Goal: Transaction & Acquisition: Purchase product/service

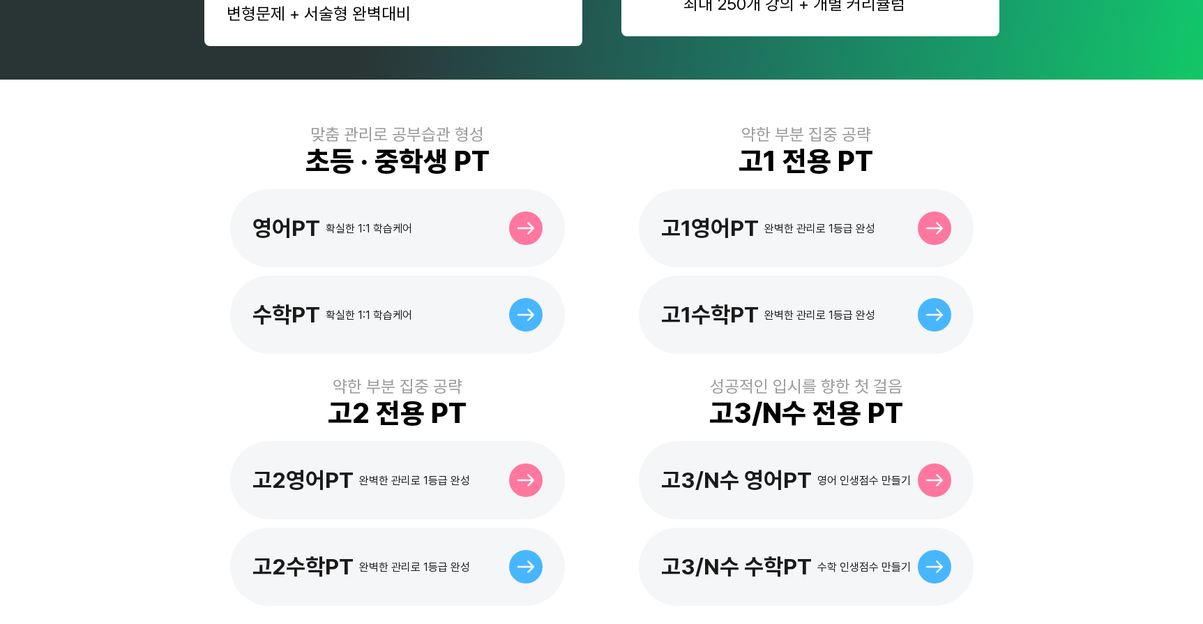
scroll to position [349, 0]
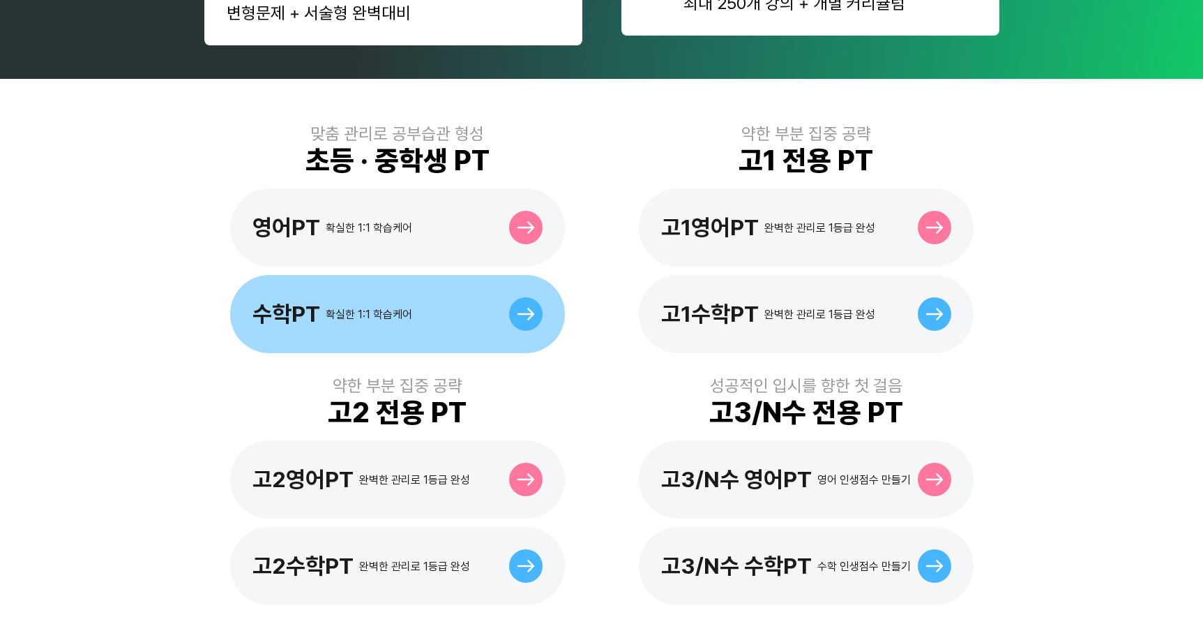
click at [418, 308] on div "수학PT 확실한 1:1 학습케어" at bounding box center [397, 314] width 335 height 78
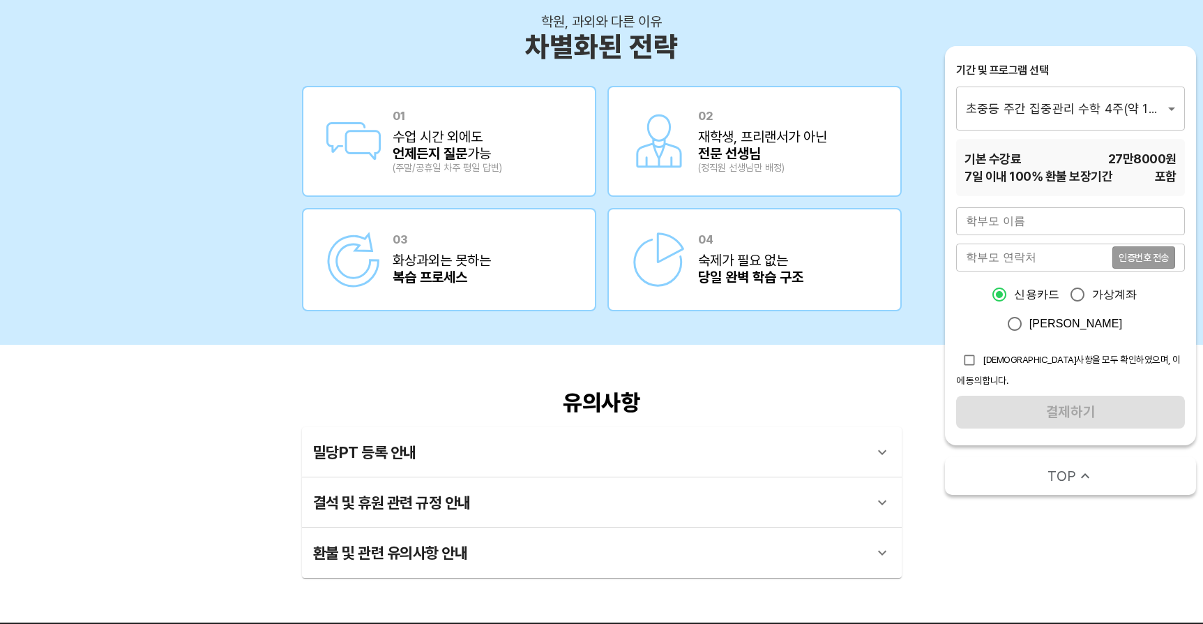
scroll to position [2435, 0]
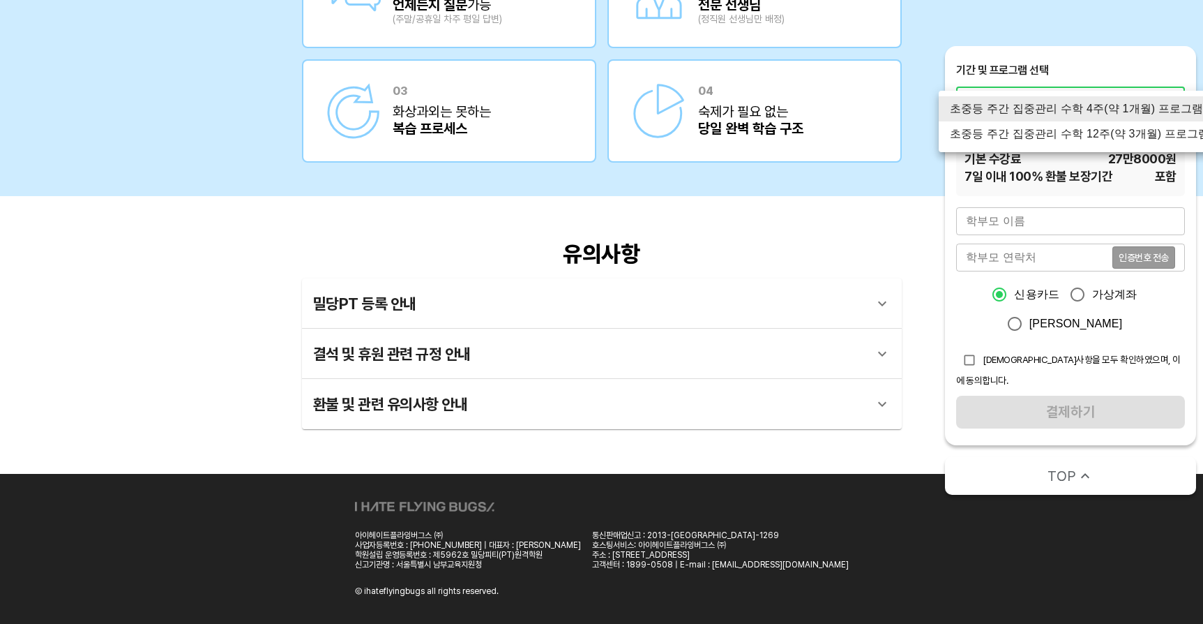
click at [1036, 106] on li "초중등 주간 집중관리 수학 4주(약 1개월) 프로그램" at bounding box center [1080, 108] width 282 height 25
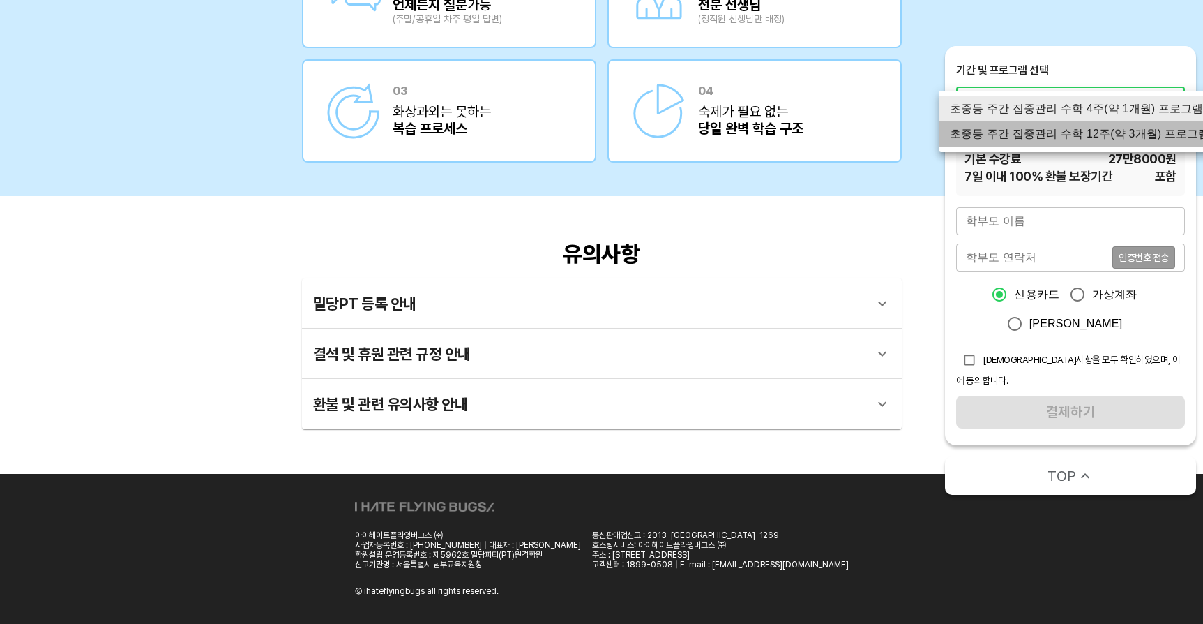
click at [1036, 132] on li "초중등 주간 집중관리 수학 12주(약 3개월) 프로그램" at bounding box center [1080, 133] width 282 height 25
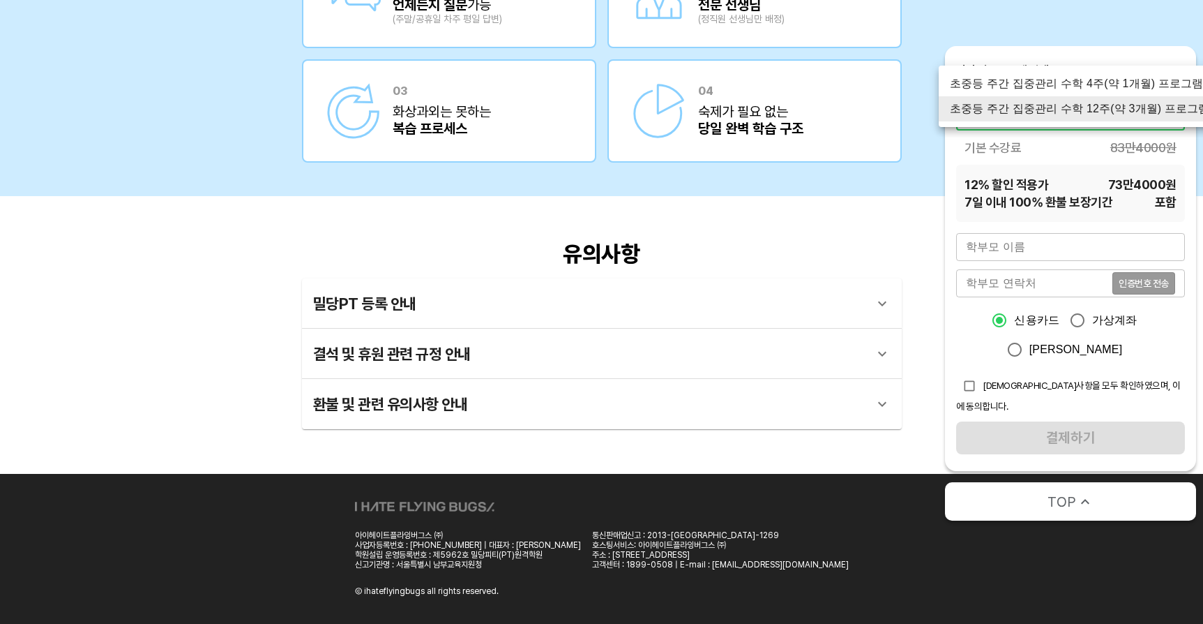
click at [1019, 81] on li "초중등 주간 집중관리 수학 4주(약 1개월) 프로그램" at bounding box center [1080, 83] width 282 height 25
type input "1759"
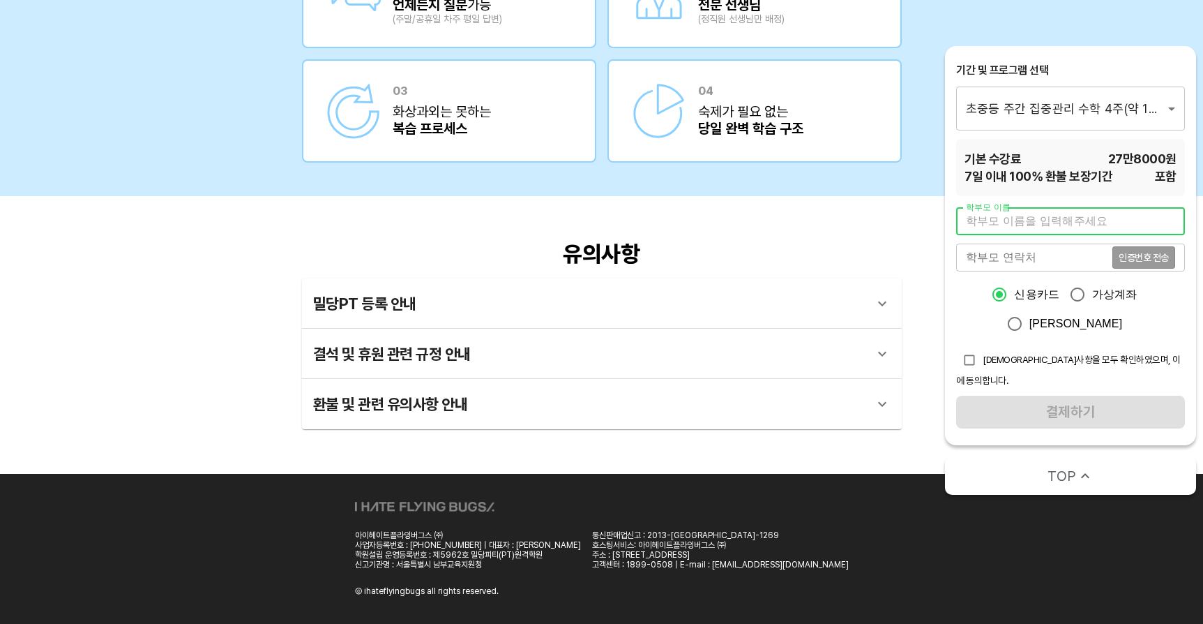
click at [1006, 218] on input "text" at bounding box center [1070, 221] width 229 height 28
type input "q"
type input "[PERSON_NAME]"
click at [1032, 262] on input "tel" at bounding box center [1034, 257] width 156 height 28
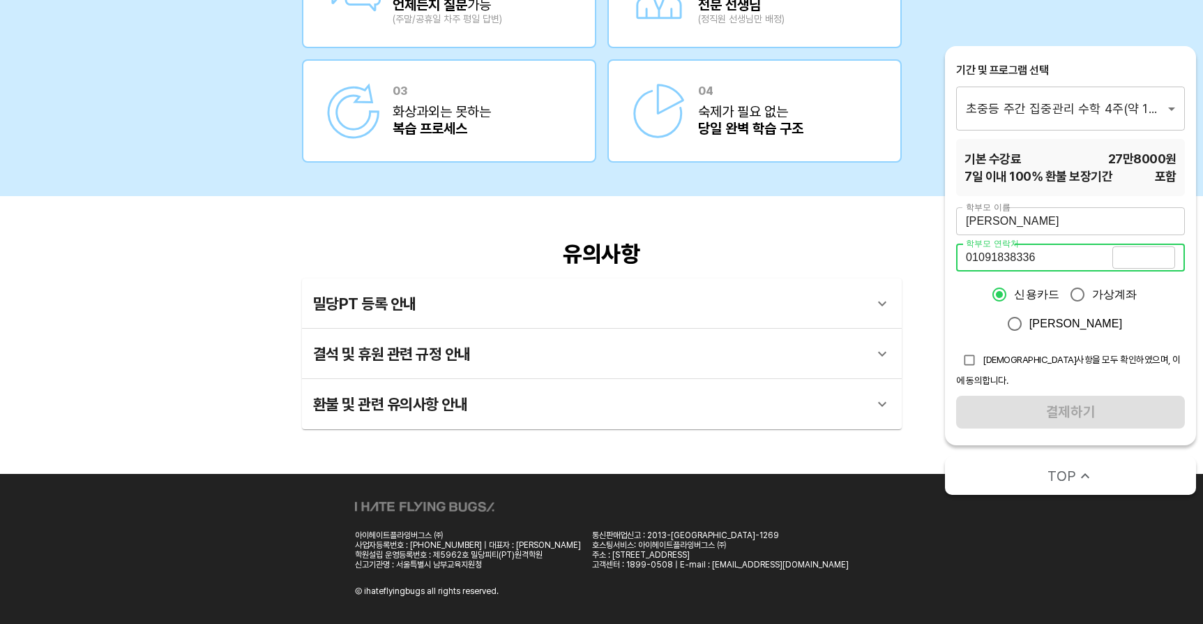
type input "01091838336"
click at [1148, 259] on span "인증번호 전송" at bounding box center [1144, 257] width 50 height 10
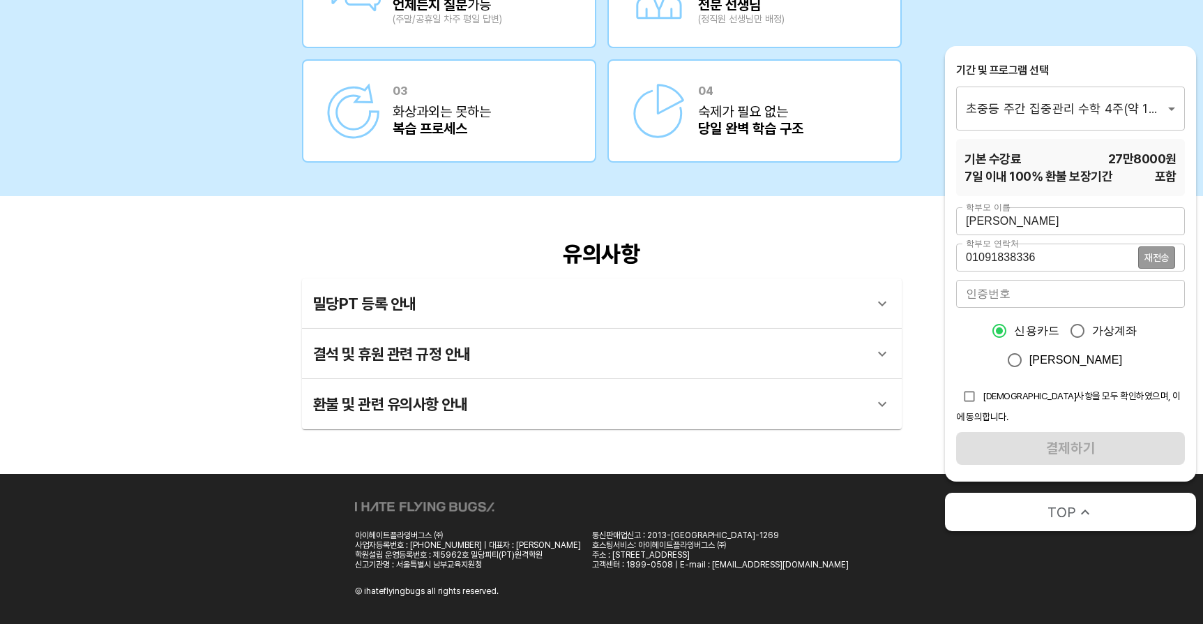
click at [1055, 302] on input "number" at bounding box center [1070, 294] width 229 height 28
type input "3888"
click at [1165, 362] on div "신용카드 가상계좌 [PERSON_NAME]" at bounding box center [1070, 345] width 229 height 59
click at [972, 398] on input "checkbox" at bounding box center [969, 396] width 27 height 27
checkbox input "true"
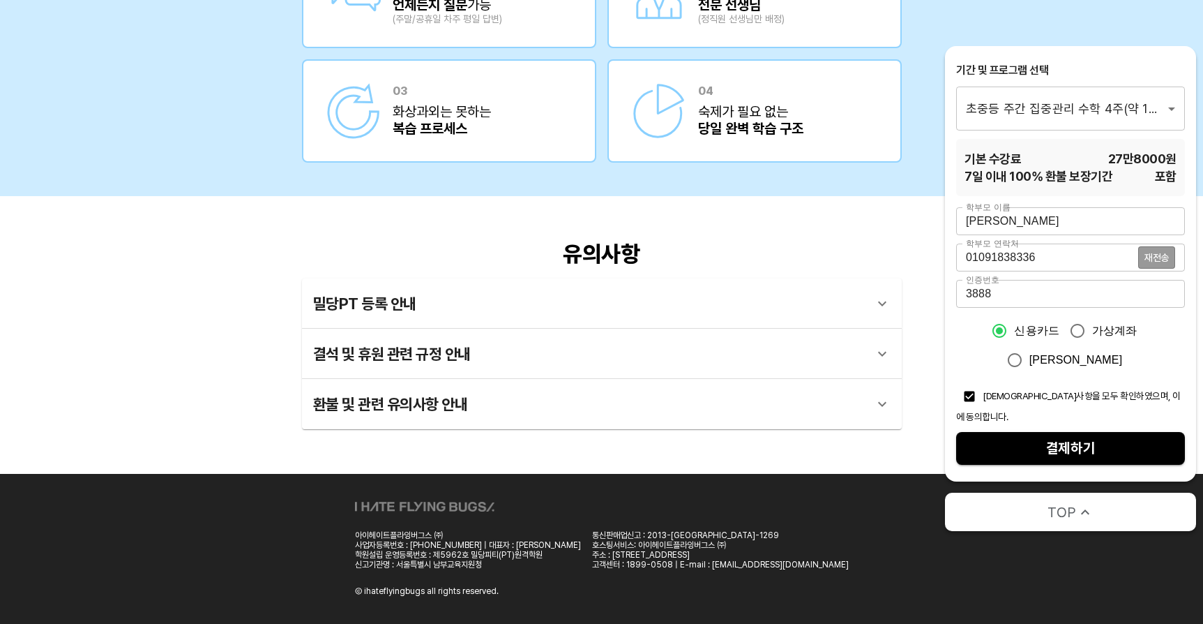
click at [1055, 367] on span "[PERSON_NAME]" at bounding box center [1076, 360] width 93 height 17
click at [1030, 367] on input "[PERSON_NAME]" at bounding box center [1014, 359] width 29 height 29
radio input "true"
click at [1032, 335] on span "신용카드" at bounding box center [1036, 330] width 45 height 17
click at [1014, 335] on input "신용카드" at bounding box center [999, 330] width 29 height 29
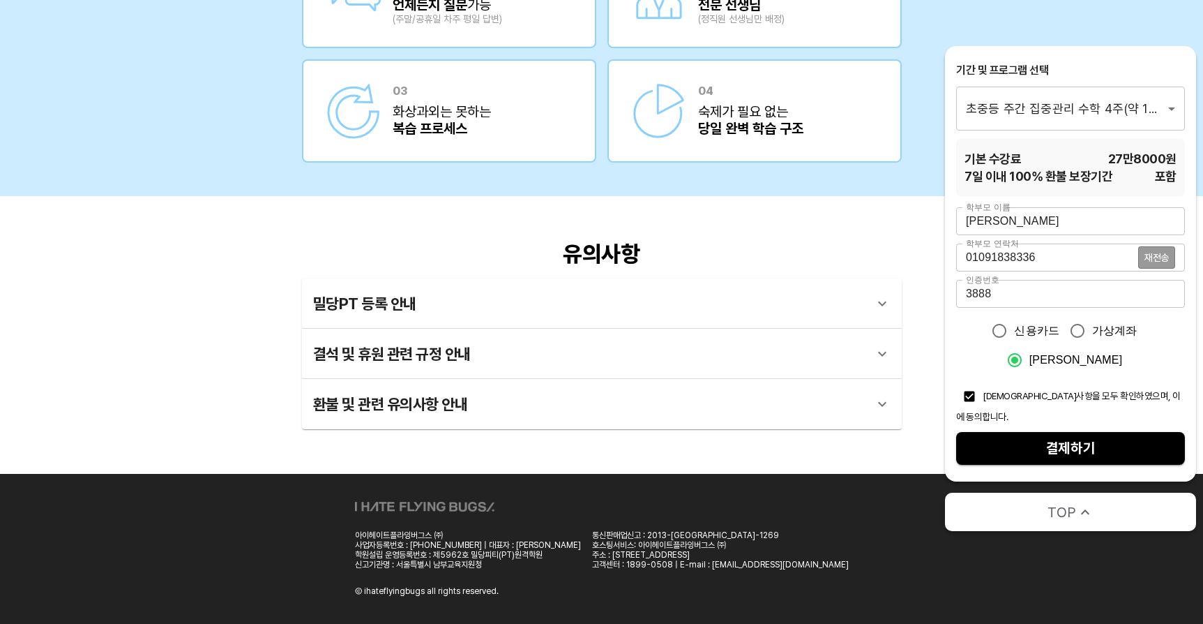
radio input "true"
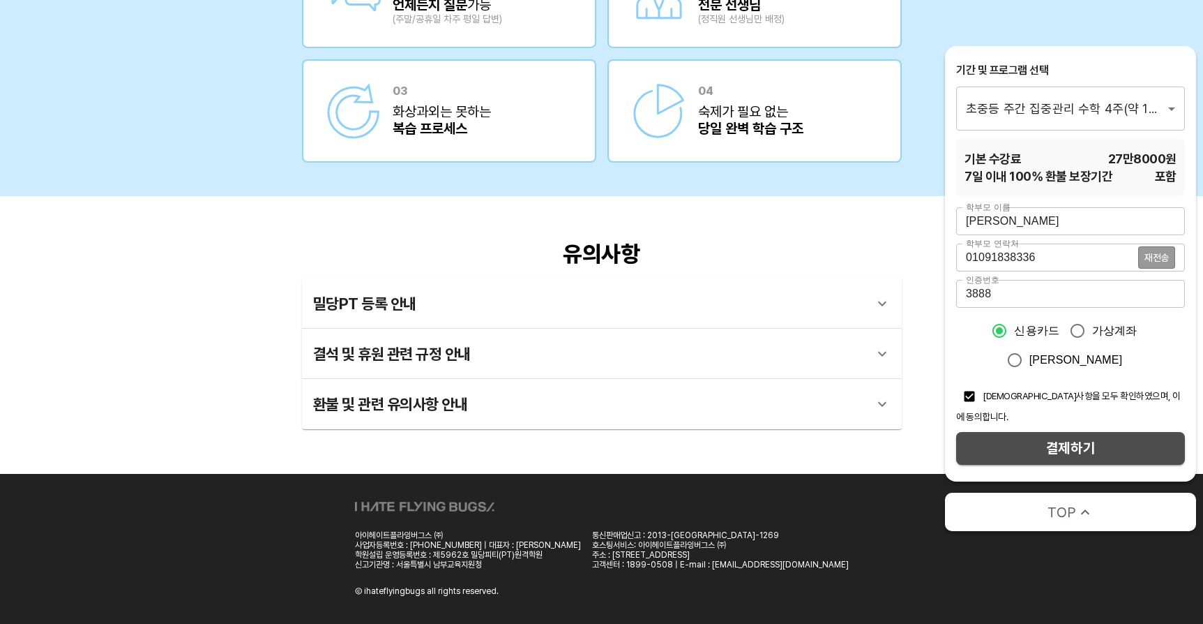
click at [1039, 437] on span "결제하기" at bounding box center [1070, 448] width 206 height 24
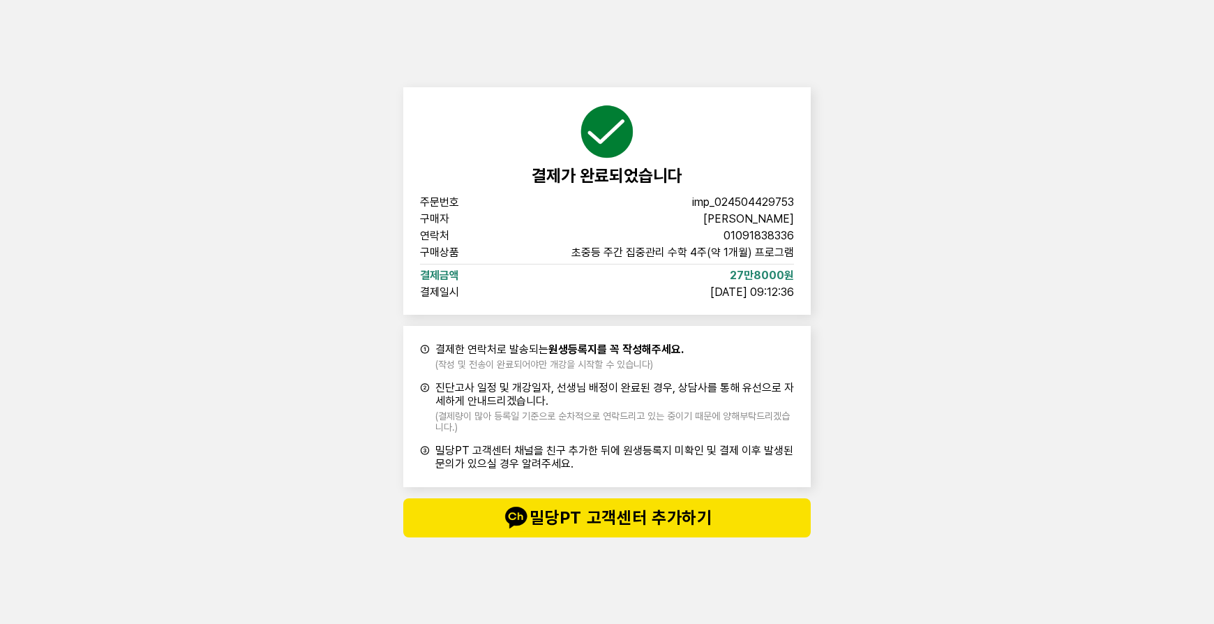
click at [965, 341] on div "결제가 완료되었습니다 주문번호 imp_[PHONE_NUMBER] 구매자 [PERSON_NAME] 연락처 01091838336 구매상품 초중등 …" at bounding box center [607, 312] width 1214 height 624
click at [965, 340] on div "결제가 완료되었습니다 주문번호 imp_[PHONE_NUMBER] 구매자 [PERSON_NAME] 연락처 01091838336 구매상품 초중등 …" at bounding box center [607, 312] width 1214 height 624
